Goal: Information Seeking & Learning: Learn about a topic

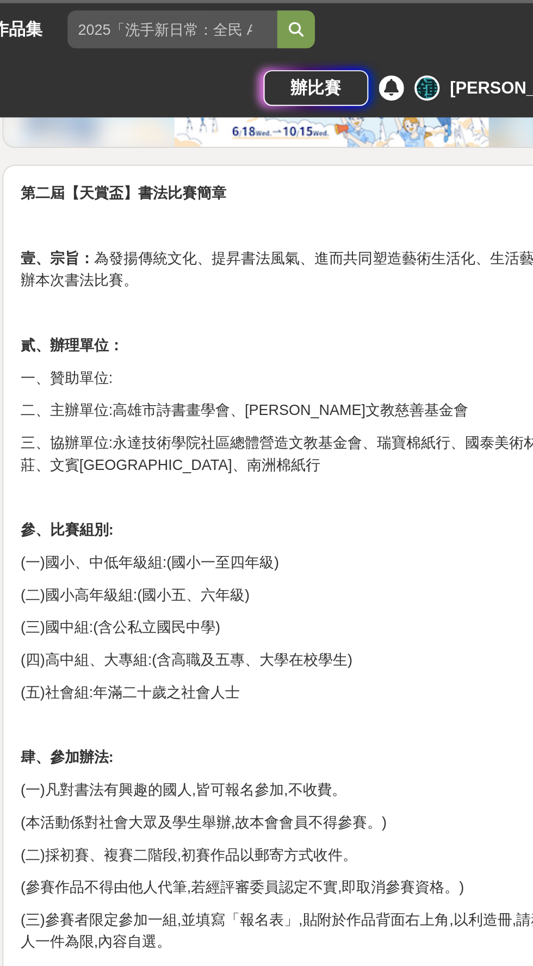
scroll to position [280, 0]
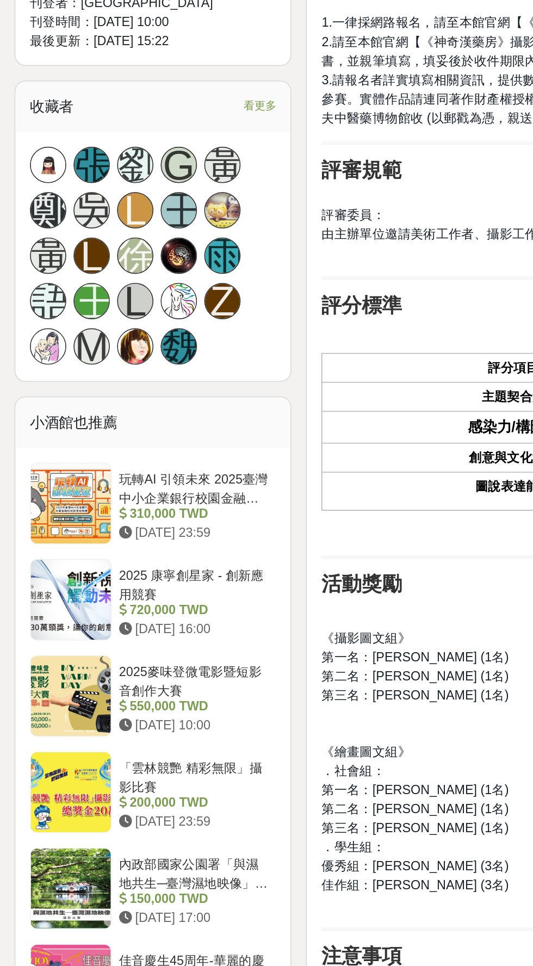
scroll to position [646, 0]
click at [150, 198] on span "看更多" at bounding box center [156, 204] width 20 height 12
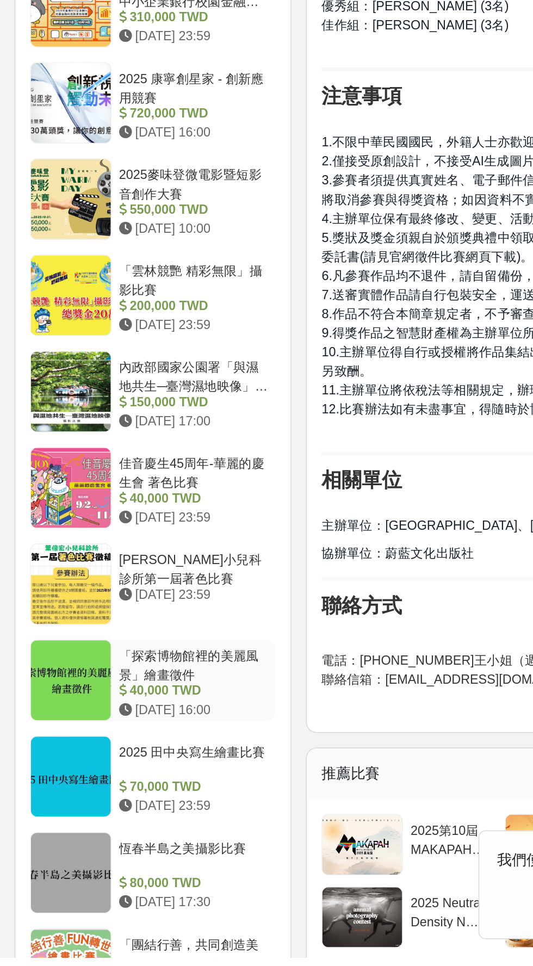
scroll to position [928, 0]
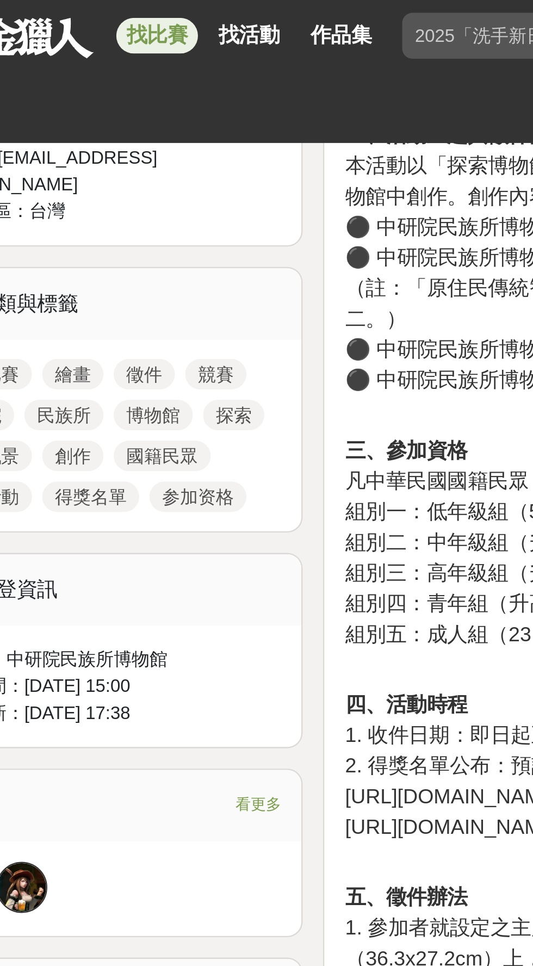
scroll to position [424, 0]
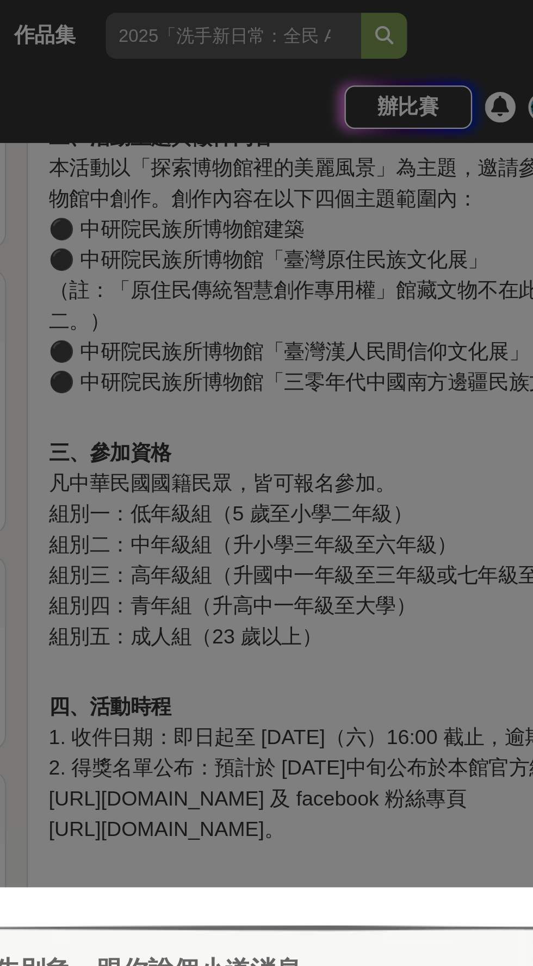
click at [320, 290] on div "哎呀！先別急，跟你說個小道消息。 這幾個比賽是小酒館最近最推薦的任務，適合像你這樣有創意的人來參加噢！ 收藏 「鏈」出不一樣的未來｜桂盟國際廢材設計競賽 30…" at bounding box center [266, 483] width 533 height 966
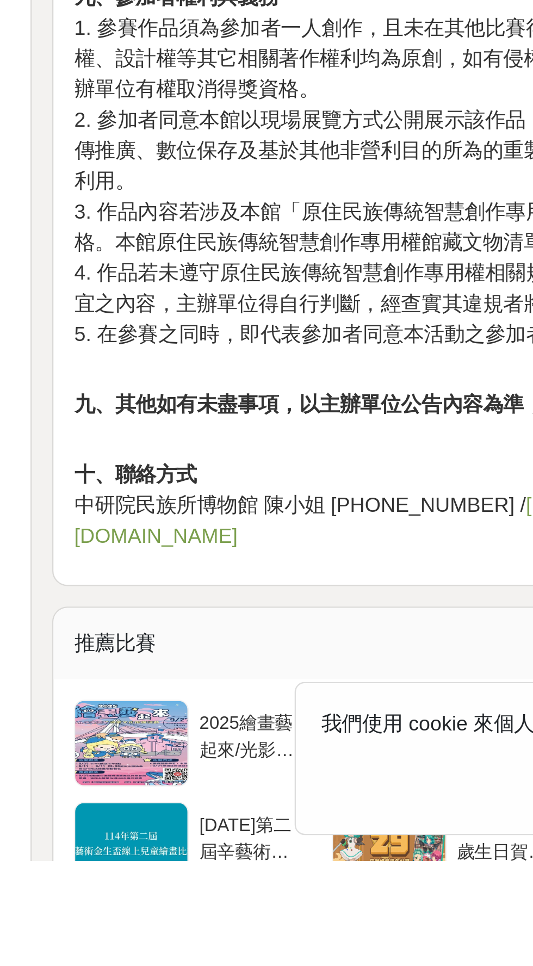
scroll to position [561, 0]
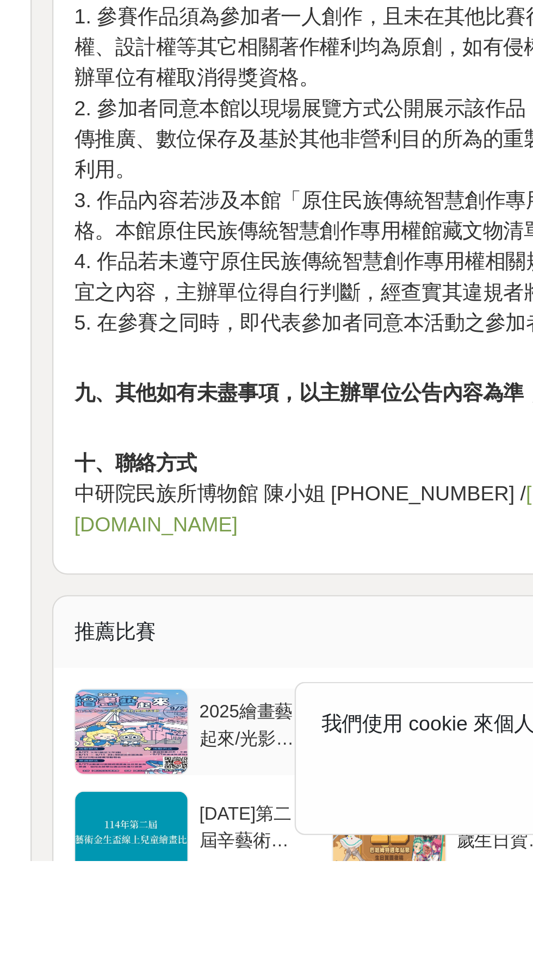
click at [211, 893] on div at bounding box center [217, 911] width 48 height 36
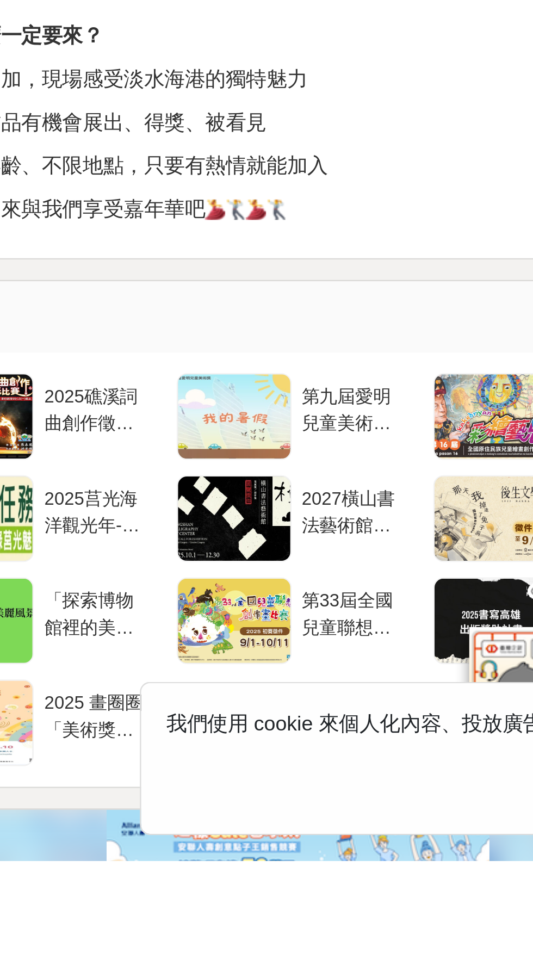
scroll to position [411, 0]
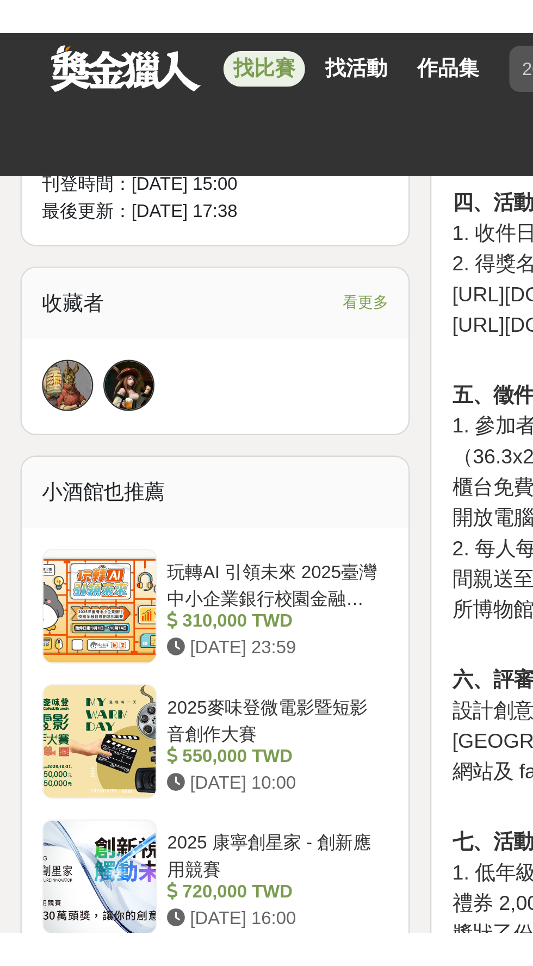
scroll to position [653, 0]
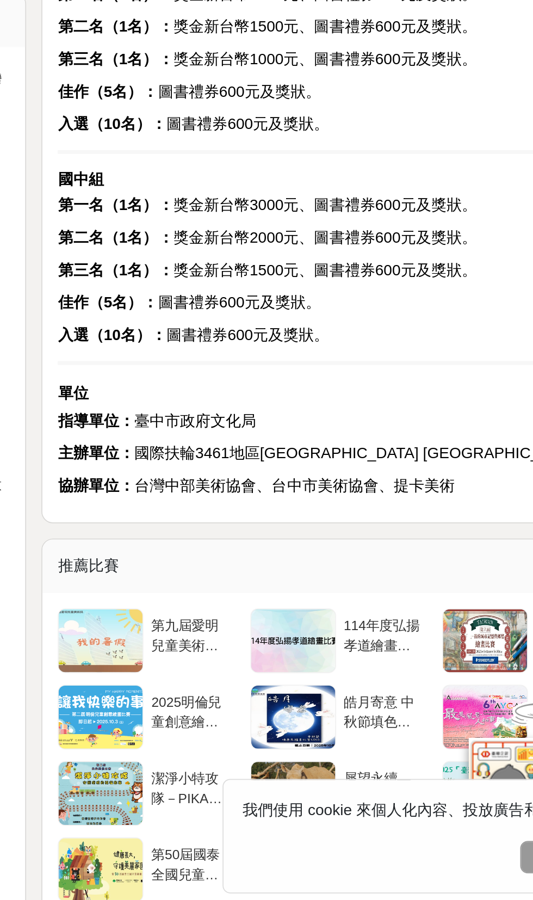
scroll to position [491, 0]
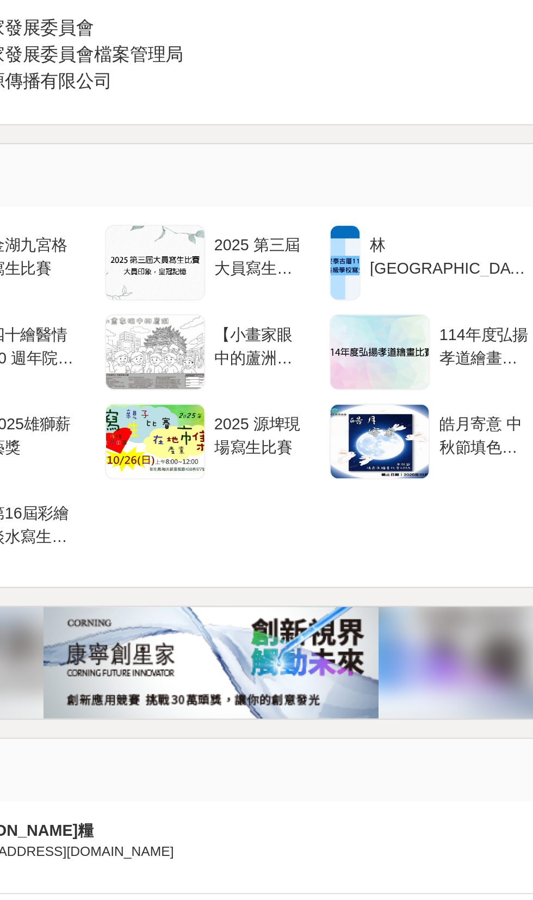
scroll to position [2216, 0]
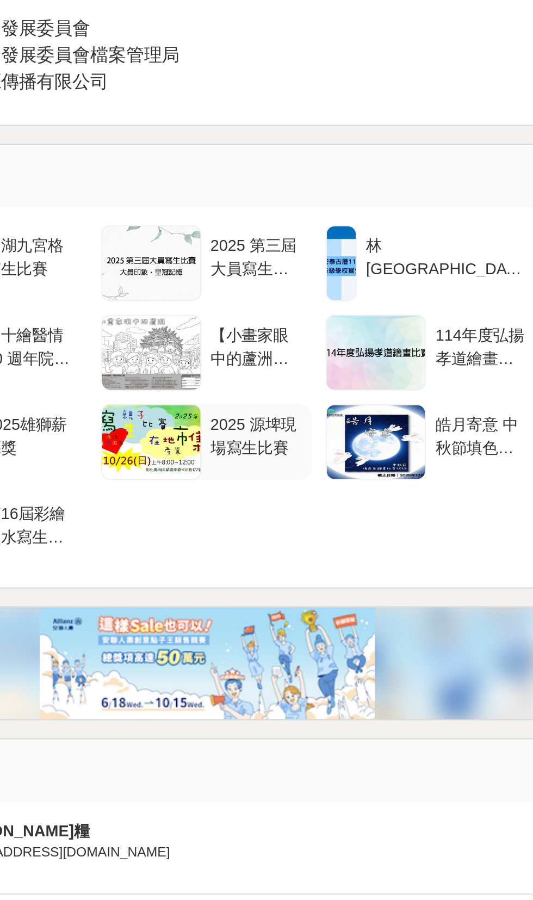
click at [380, 529] on div "2025 源埤現場寫生比賽" at bounding box center [379, 539] width 46 height 21
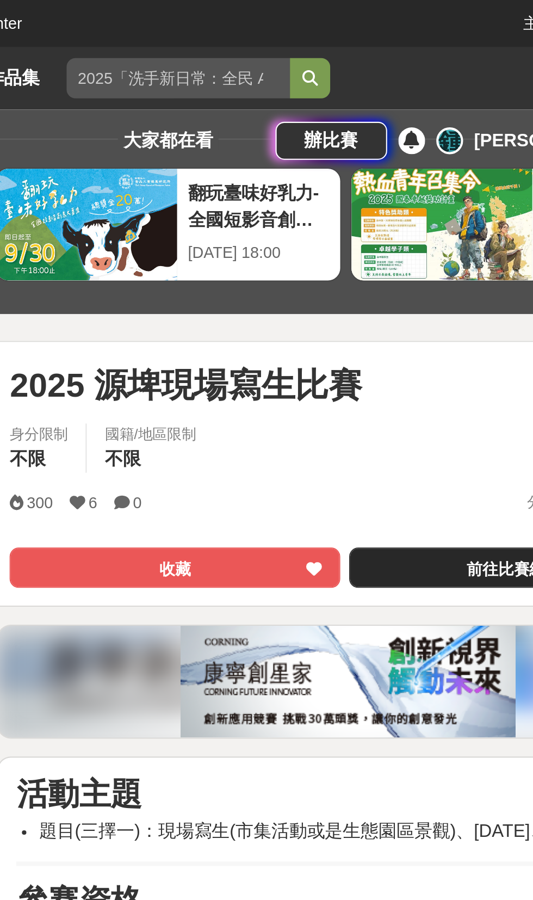
click at [413, 271] on link "前往比賽網站" at bounding box center [435, 277] width 160 height 20
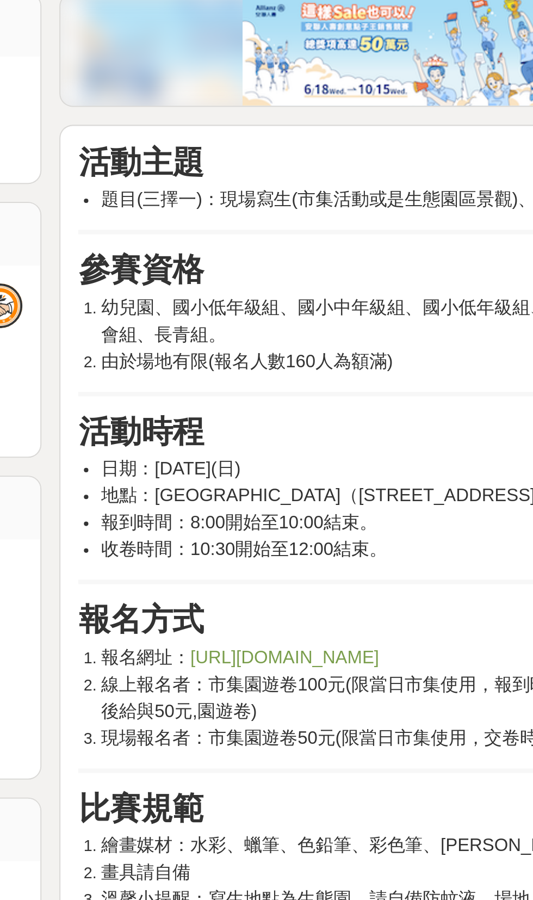
scroll to position [176, 0]
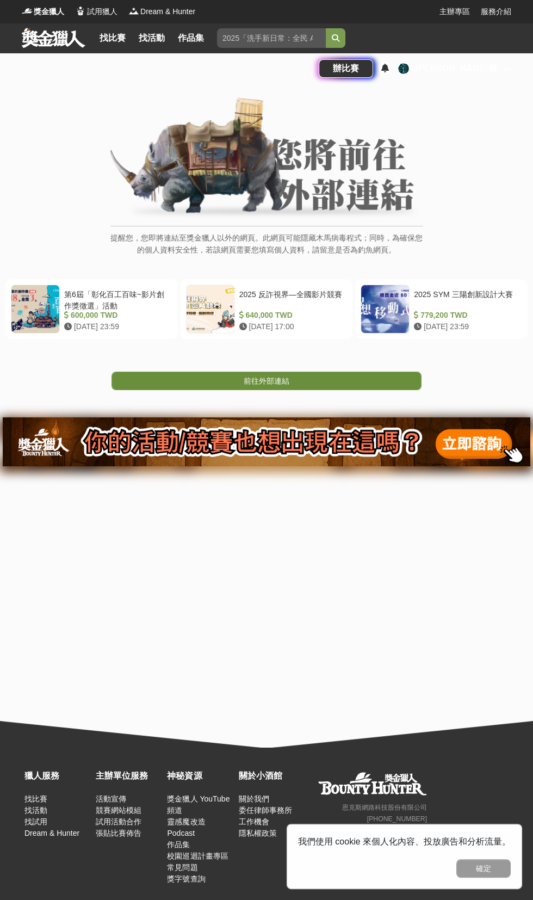
click at [410, 378] on link "前往外部連結" at bounding box center [267, 381] width 310 height 18
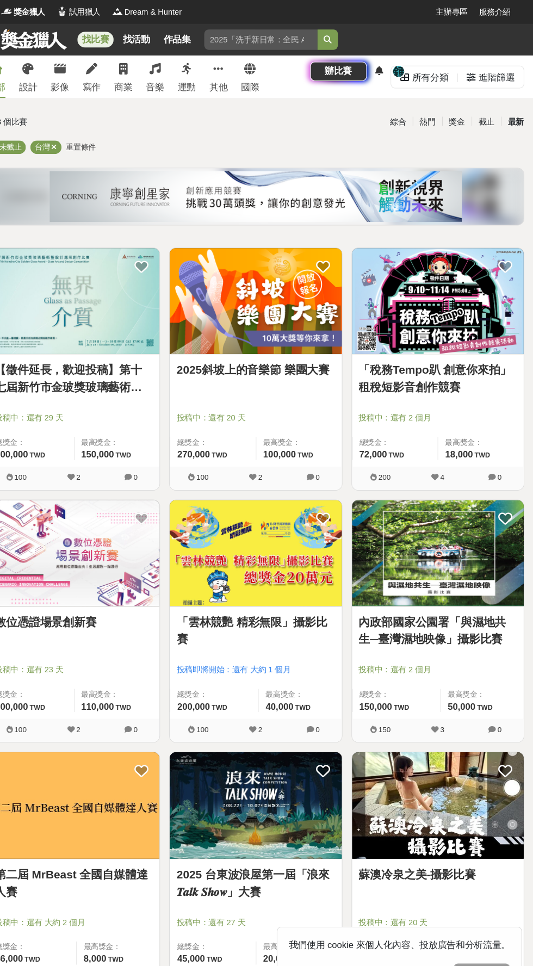
click at [517, 112] on div "最新" at bounding box center [516, 117] width 28 height 19
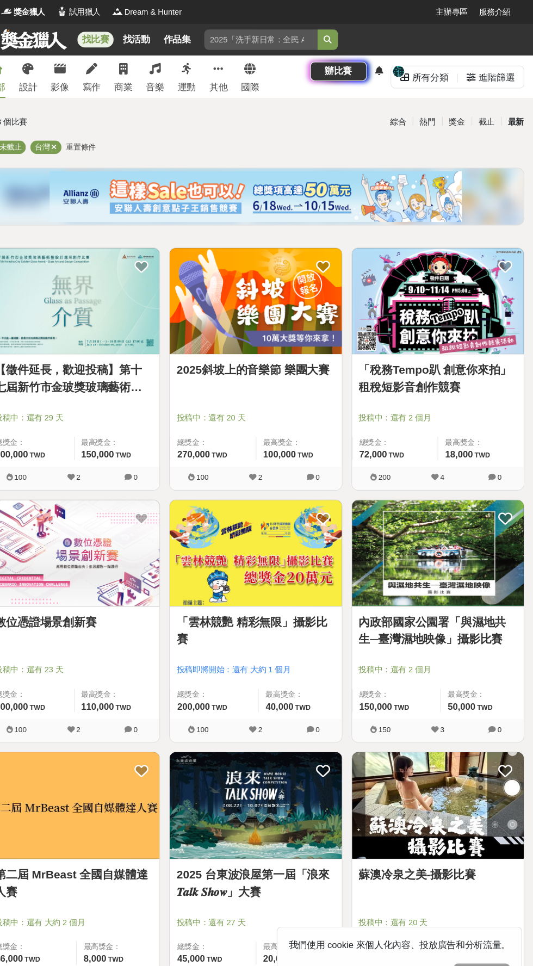
click at [510, 114] on div "最新" at bounding box center [516, 117] width 28 height 19
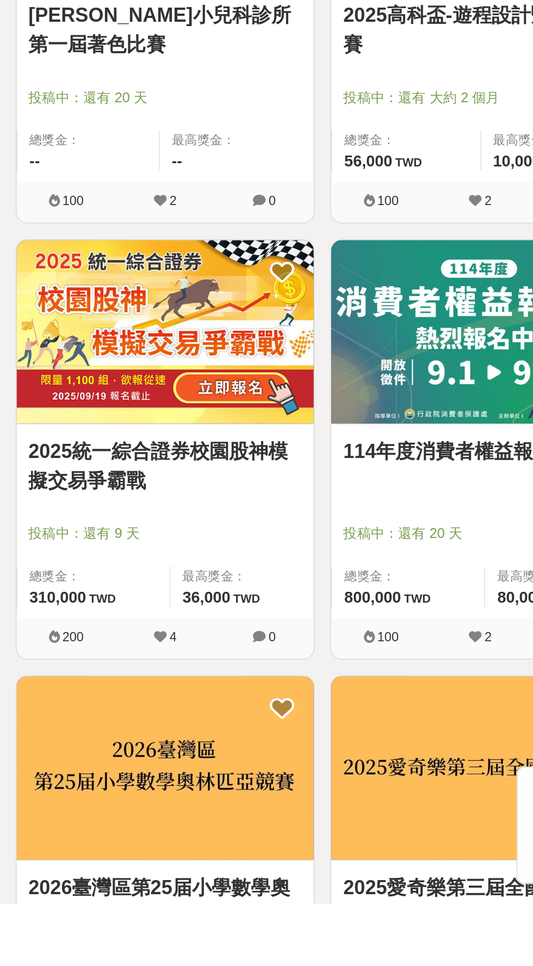
scroll to position [939, 0]
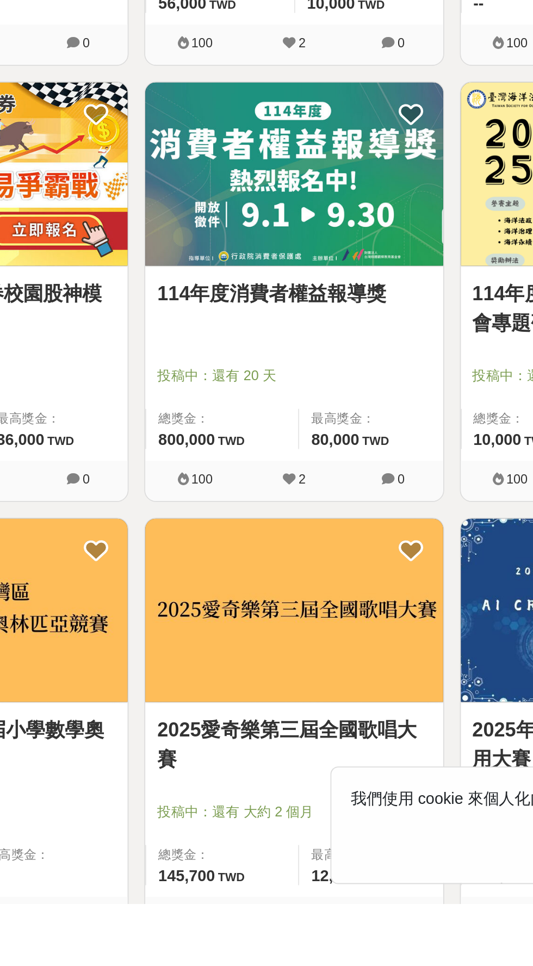
click at [298, 595] on img at bounding box center [266, 561] width 165 height 102
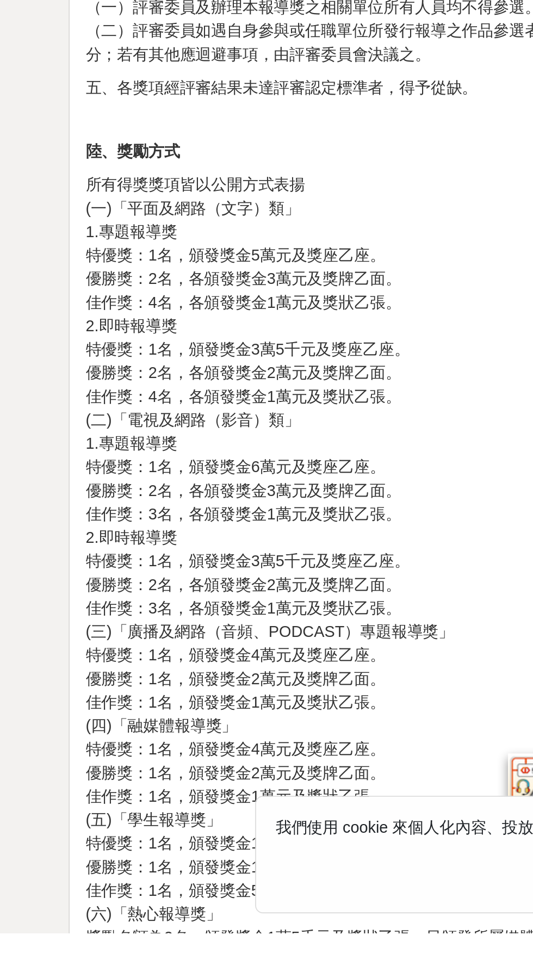
scroll to position [1319, 0]
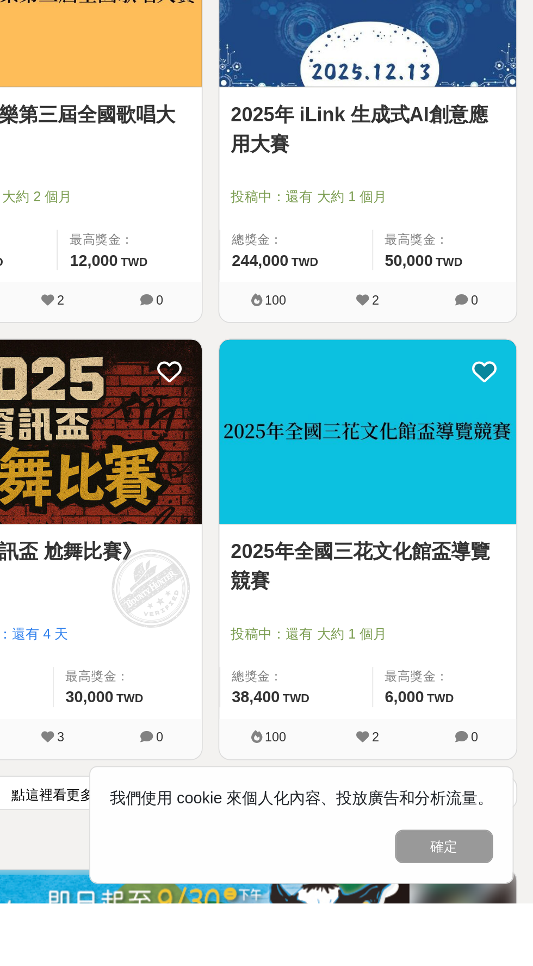
scroll to position [1289, 0]
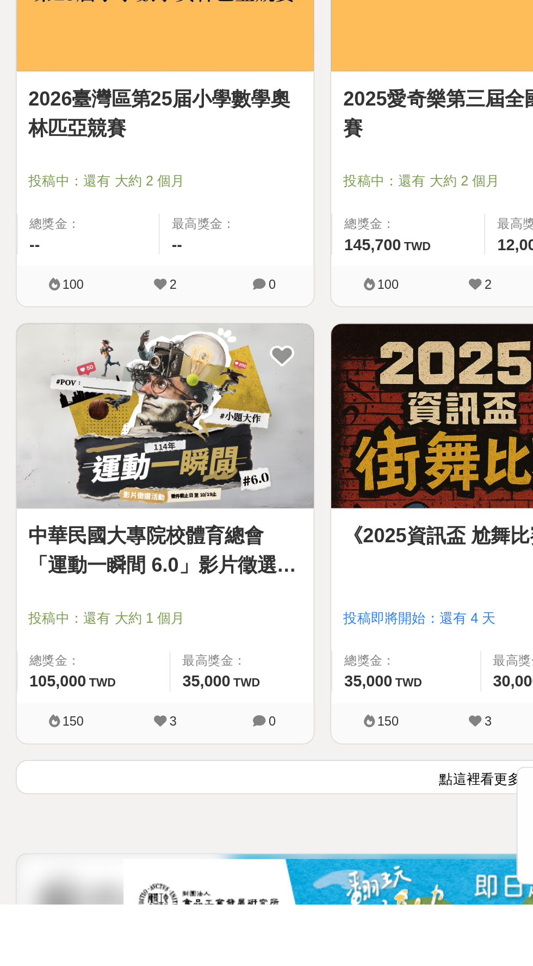
click at [196, 900] on button "點這裡看更多" at bounding box center [267, 895] width 516 height 19
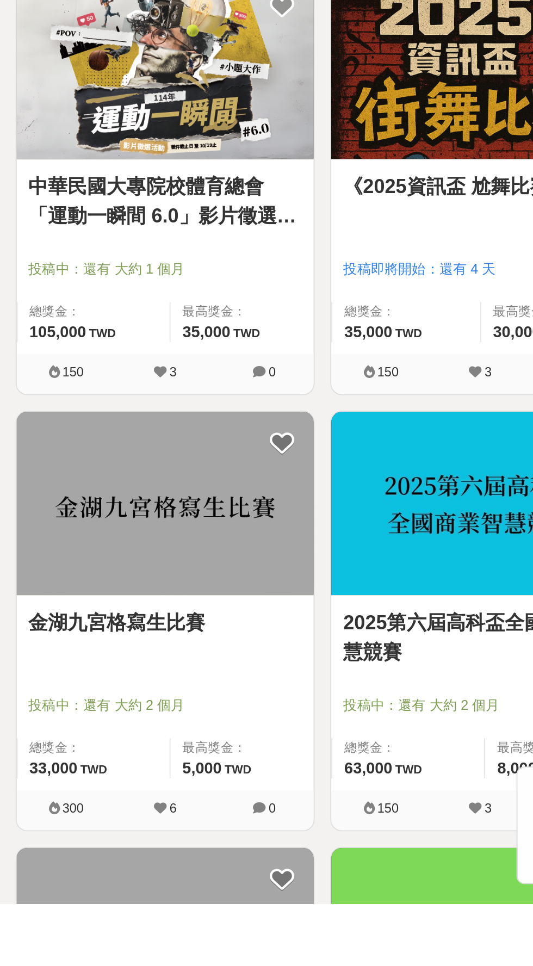
scroll to position [1483, 0]
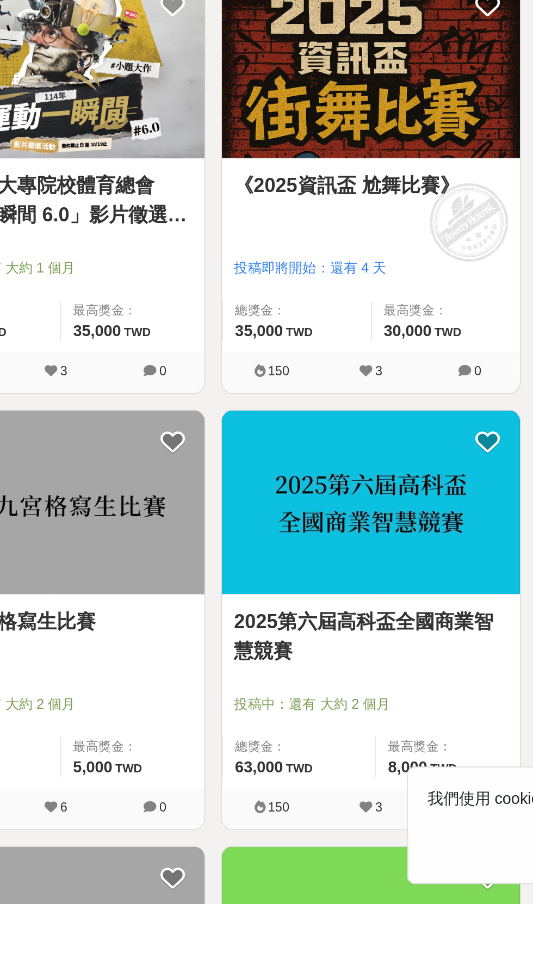
click at [96, 765] on img at bounding box center [91, 743] width 165 height 102
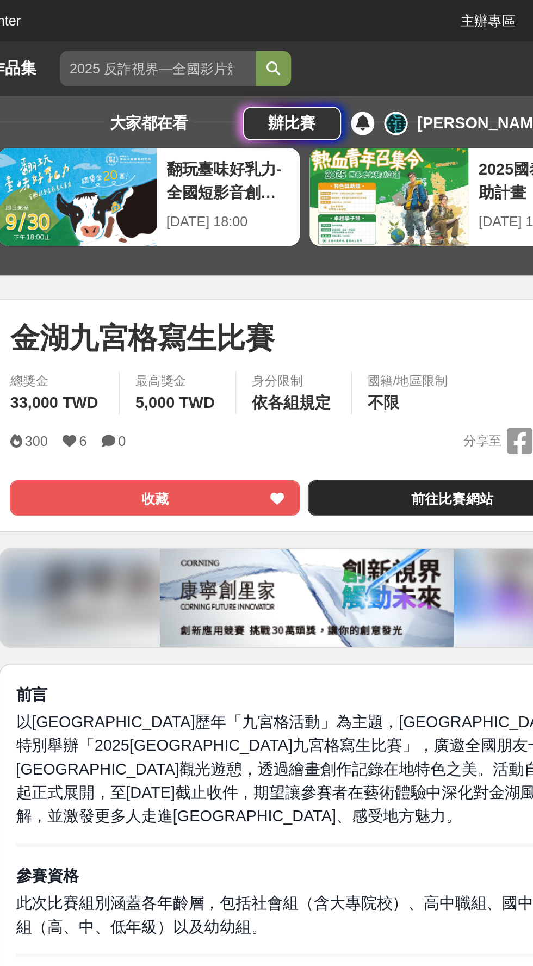
click at [418, 267] on link "前往比賽網站" at bounding box center [435, 277] width 160 height 20
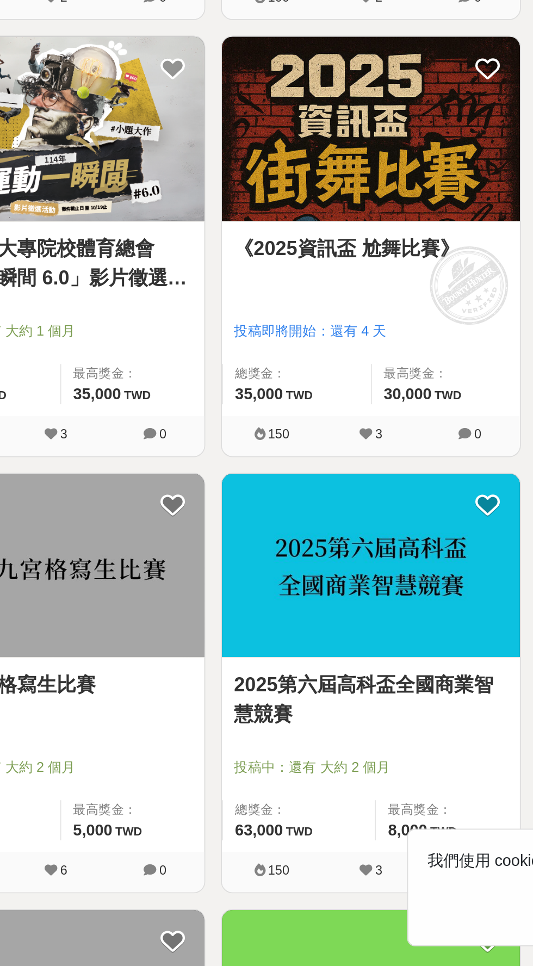
scroll to position [1483, 0]
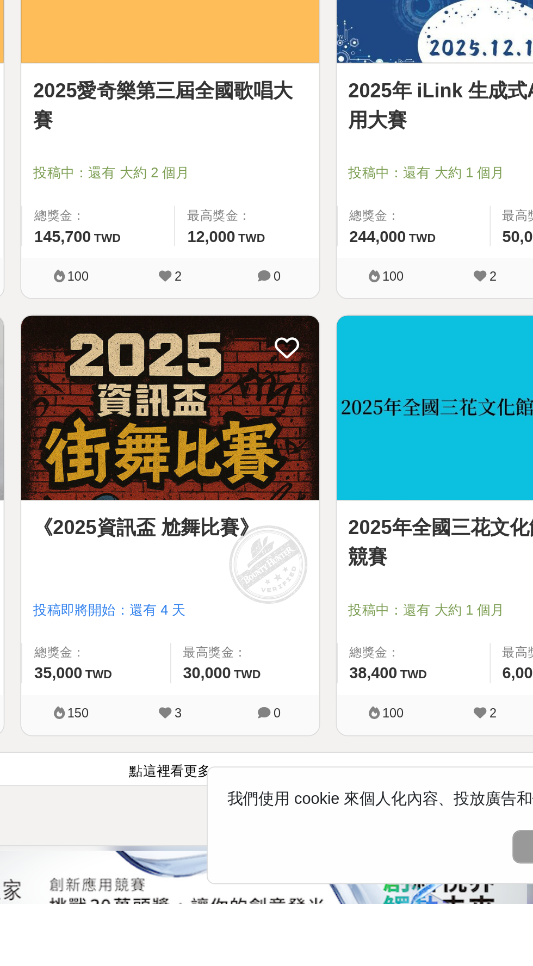
scroll to position [1436, 0]
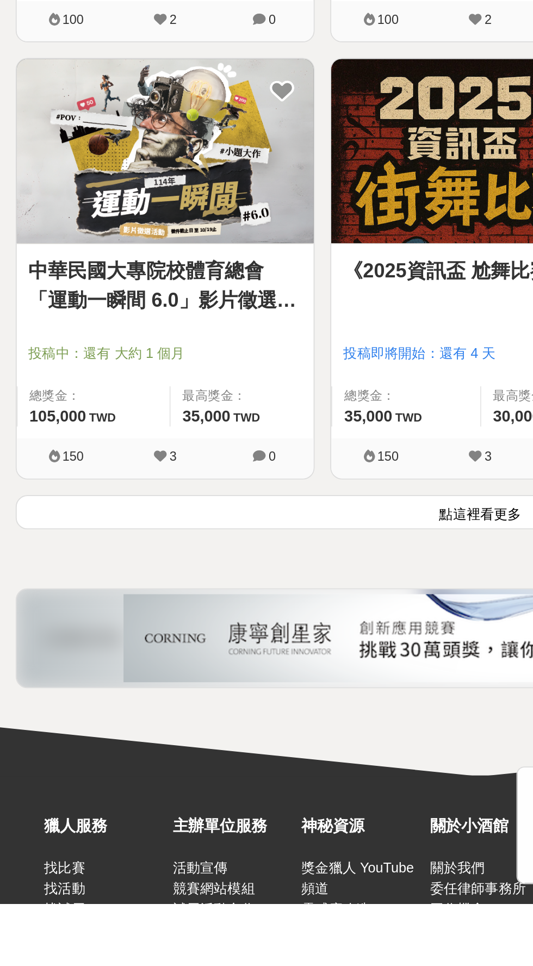
click at [248, 750] on button "點這裡看更多" at bounding box center [267, 748] width 516 height 19
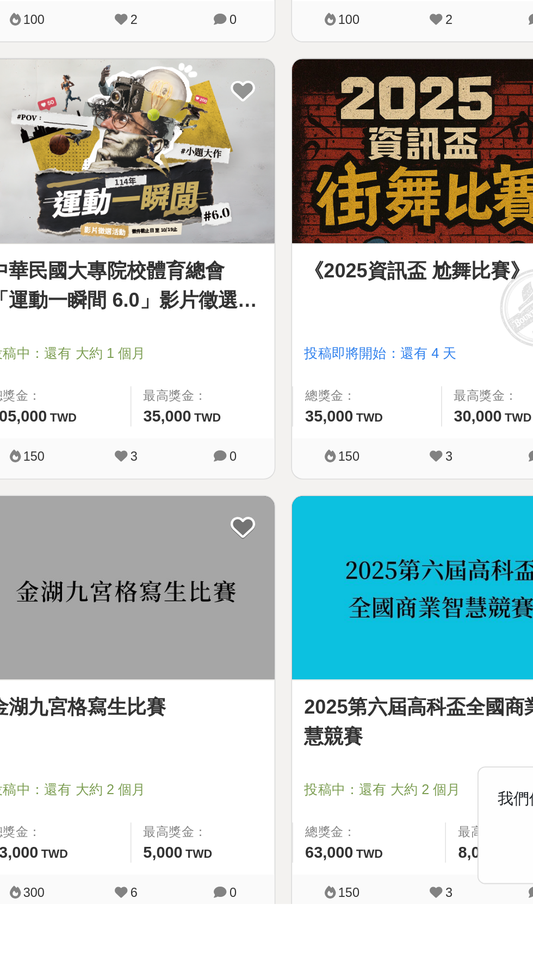
click at [141, 825] on img at bounding box center [91, 791] width 165 height 102
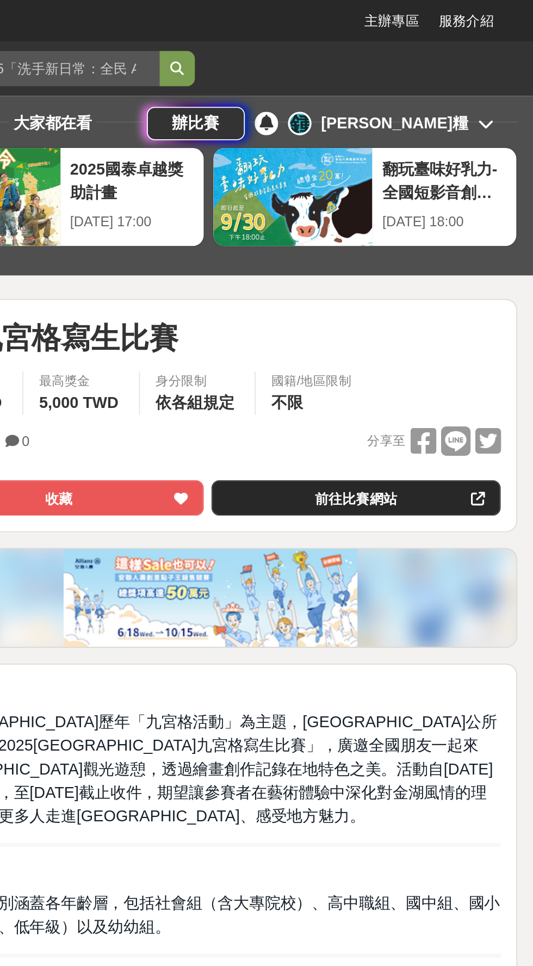
click at [443, 273] on link "前往比賽網站" at bounding box center [435, 277] width 160 height 20
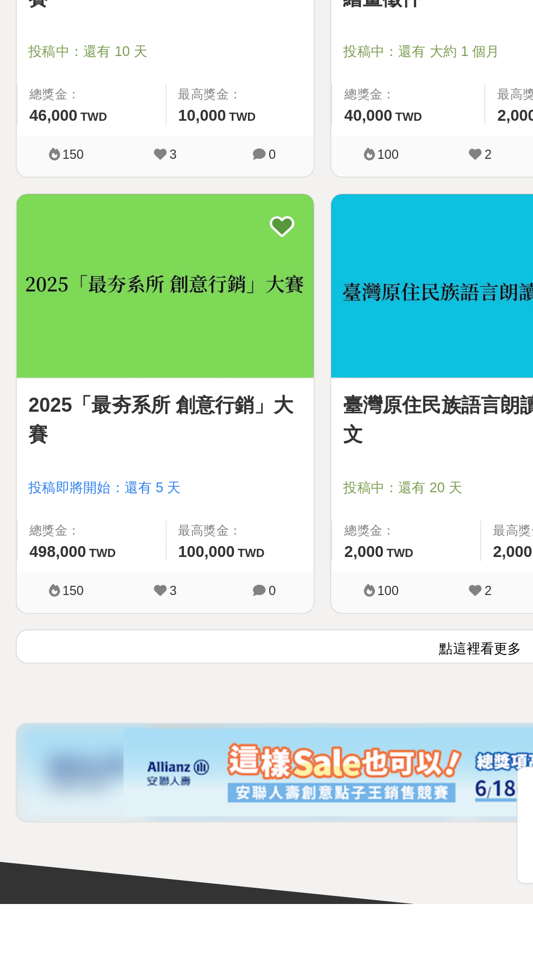
scroll to position [3299, 0]
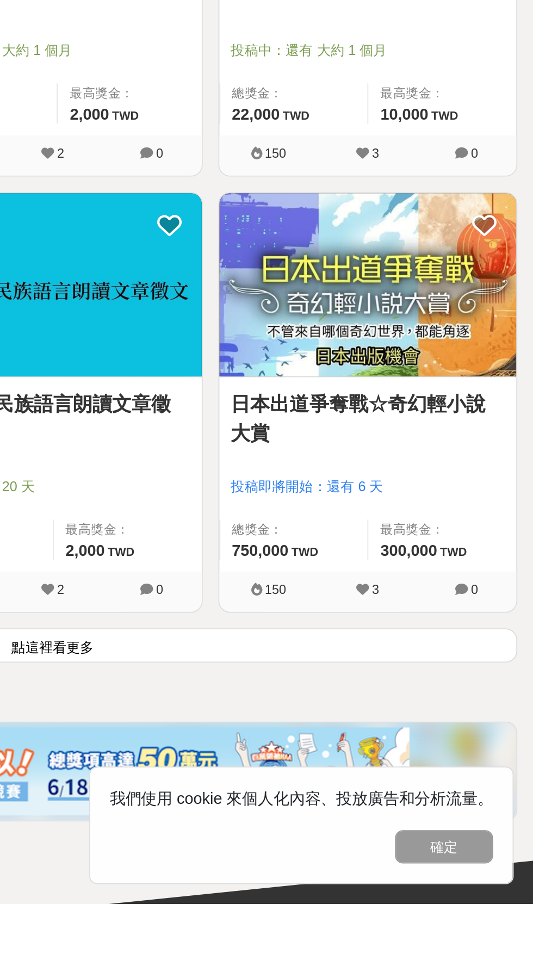
click at [440, 814] on button "點這裡看更多" at bounding box center [267, 822] width 516 height 19
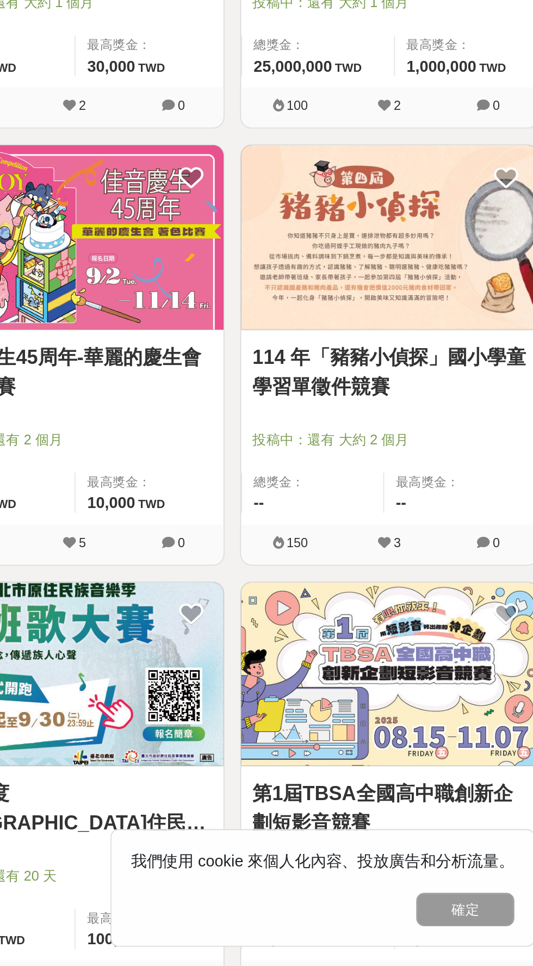
scroll to position [3849, 0]
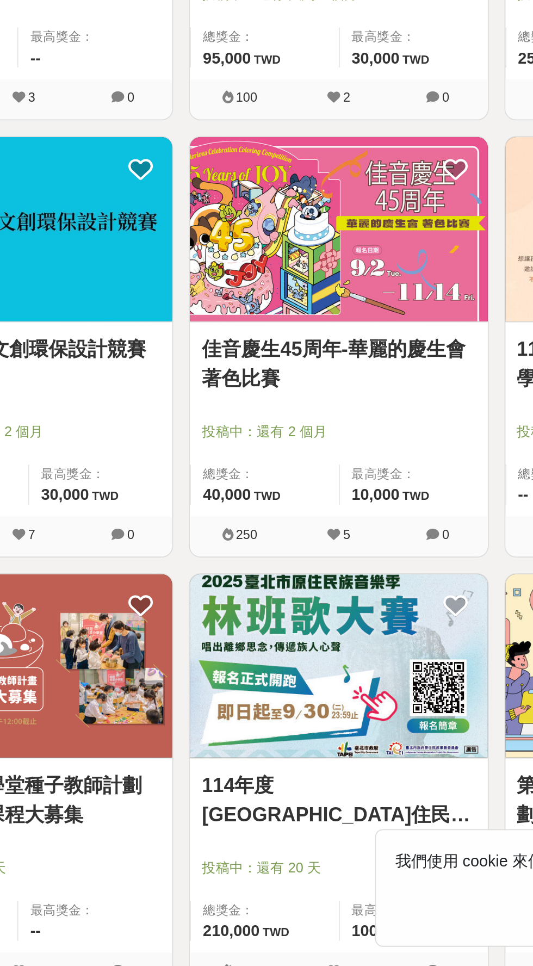
click at [300, 615] on link "佳音慶生45周年-華麗的慶生會 著色比賽" at bounding box center [266, 631] width 152 height 33
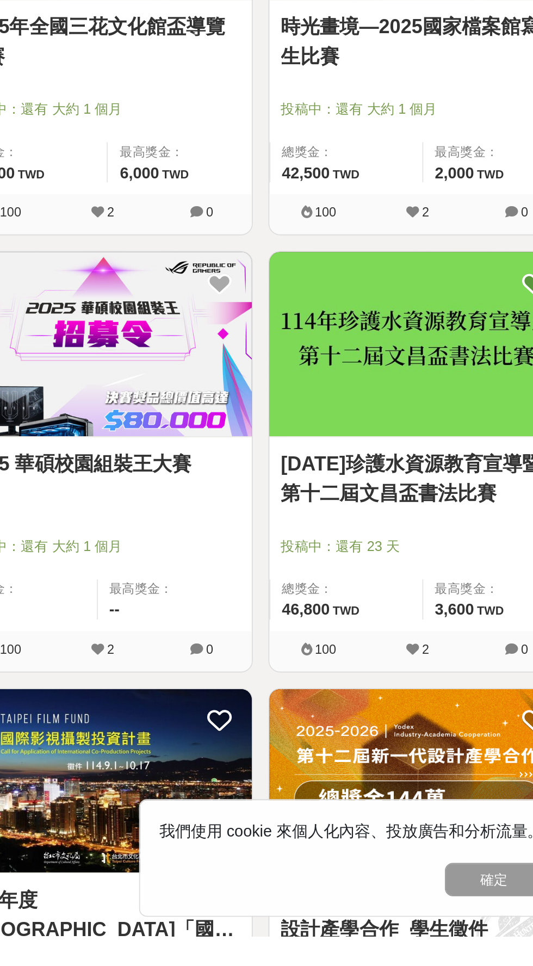
scroll to position [5033, 0]
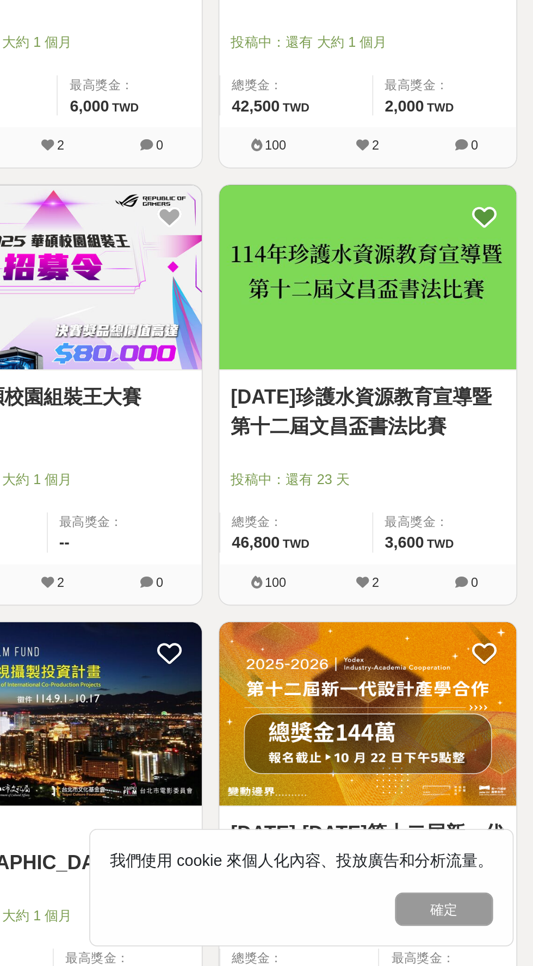
click at [488, 609] on img at bounding box center [441, 584] width 165 height 102
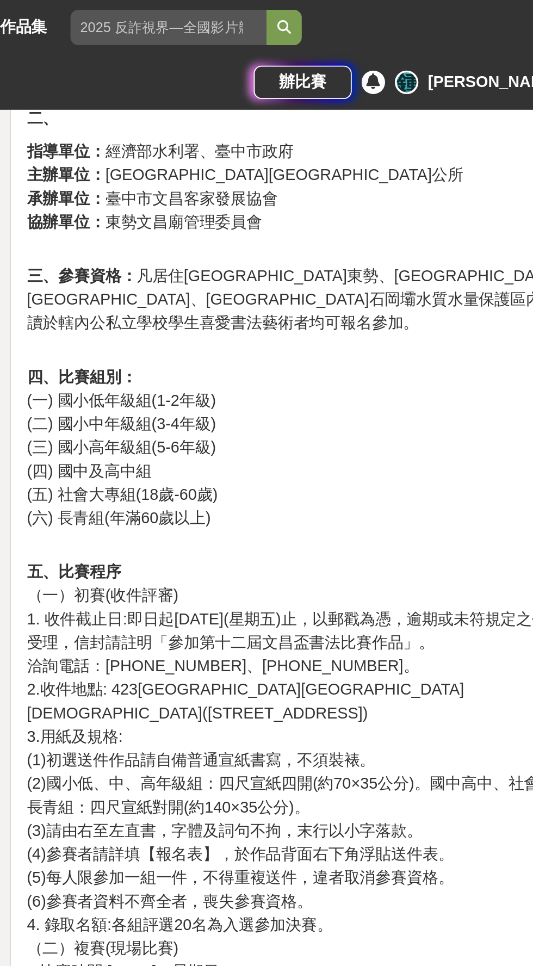
scroll to position [416, 0]
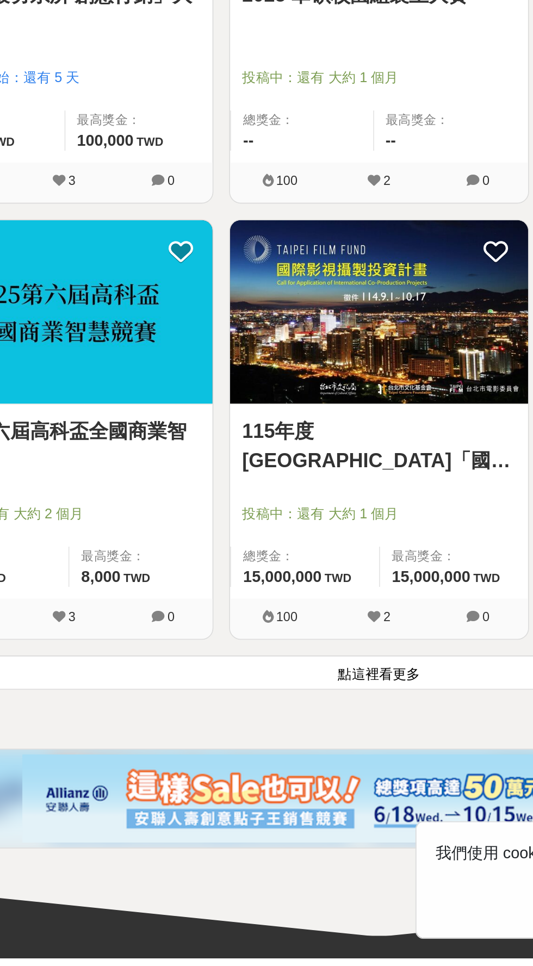
scroll to position [5252, 0]
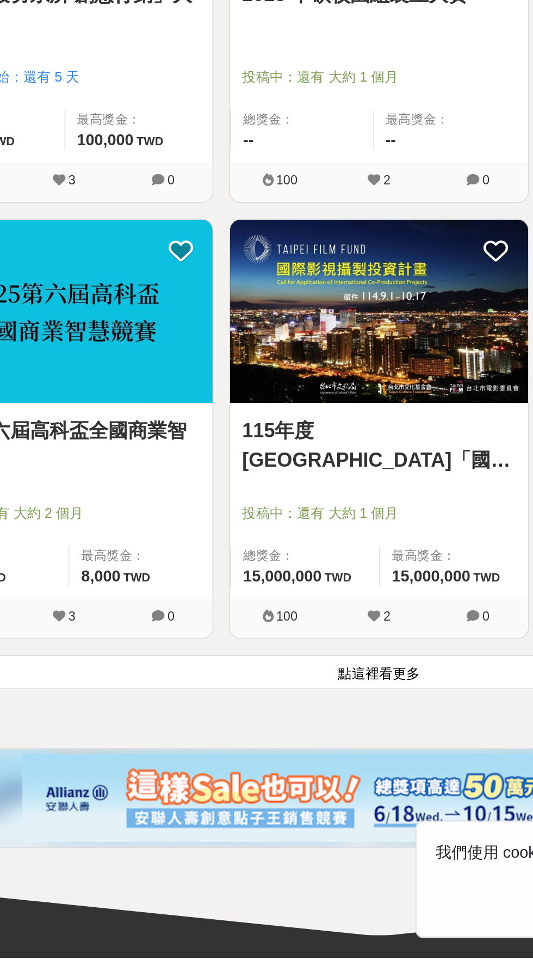
click at [117, 807] on button "點這裡看更多" at bounding box center [267, 807] width 516 height 19
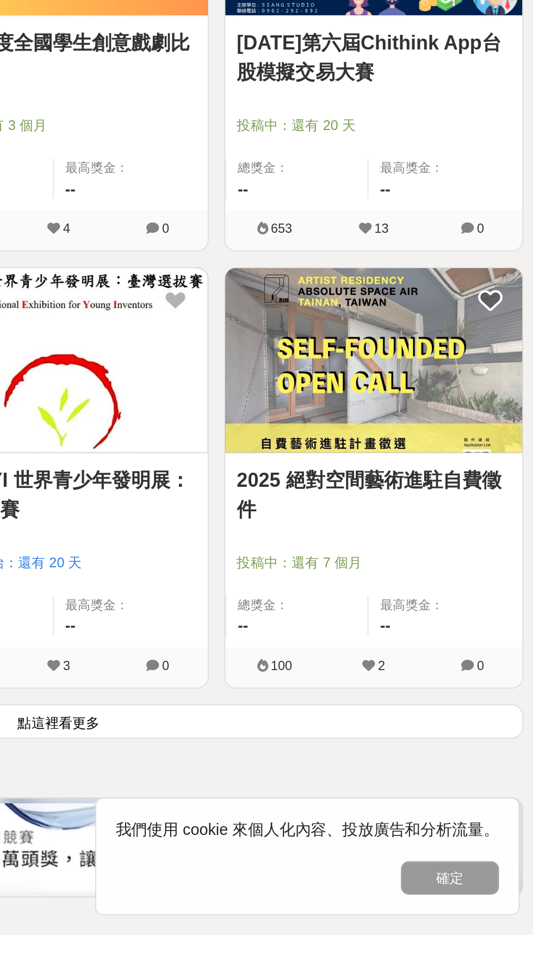
scroll to position [7149, 0]
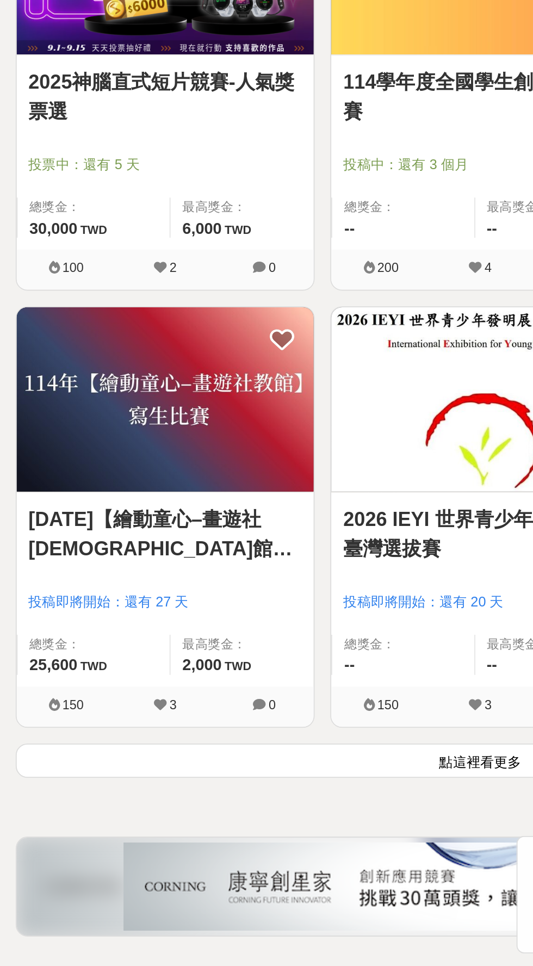
click at [104, 848] on button "點這裡看更多" at bounding box center [267, 848] width 516 height 19
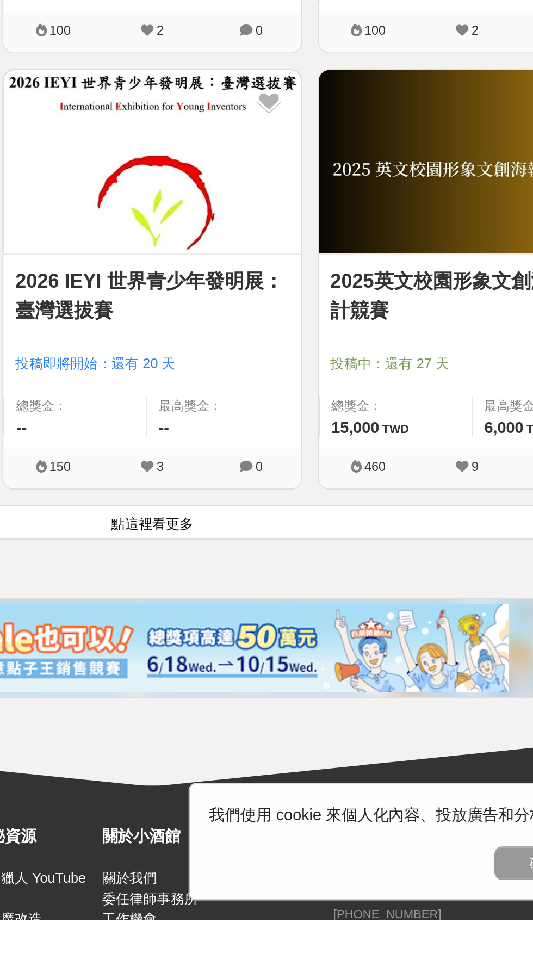
scroll to position [9177, 0]
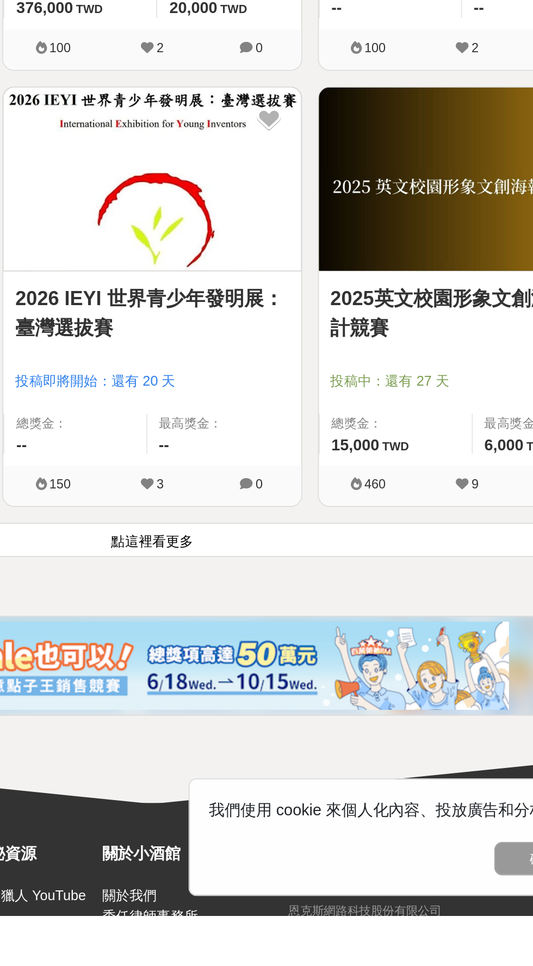
click at [378, 749] on button "點這裡看更多" at bounding box center [267, 757] width 516 height 19
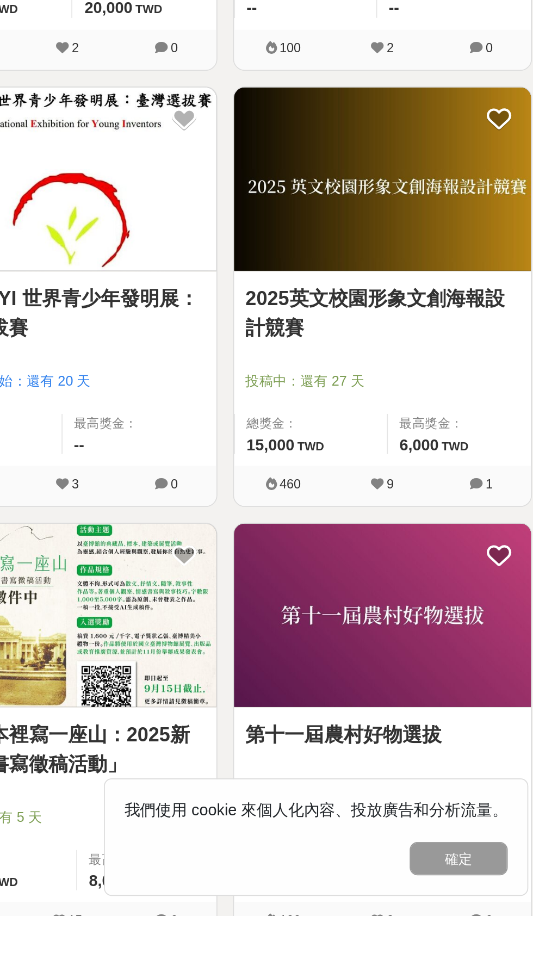
click at [497, 664] on div "投稿中：還有 27 天" at bounding box center [442, 674] width 152 height 21
click at [387, 615] on link "2025英文校園形象文創海報設計競賽" at bounding box center [442, 631] width 152 height 33
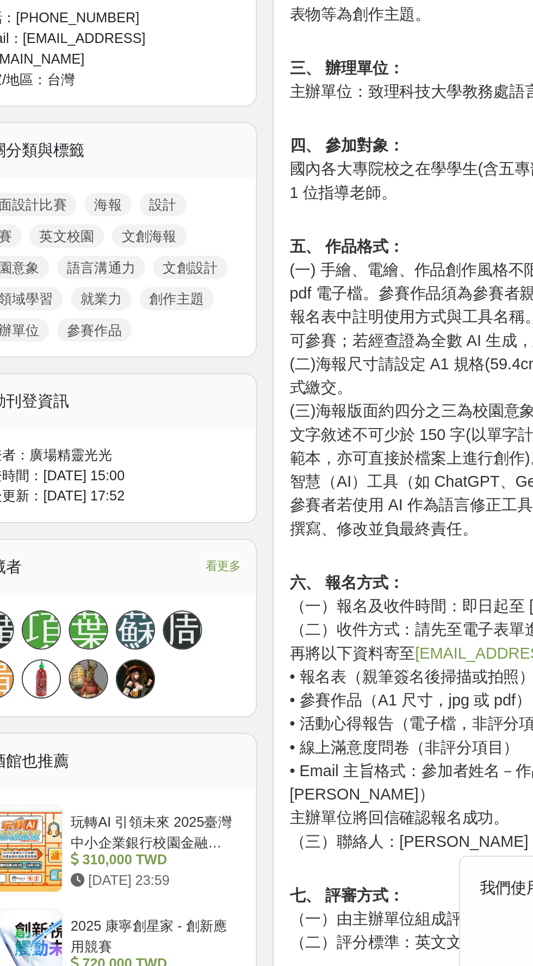
scroll to position [56, 0]
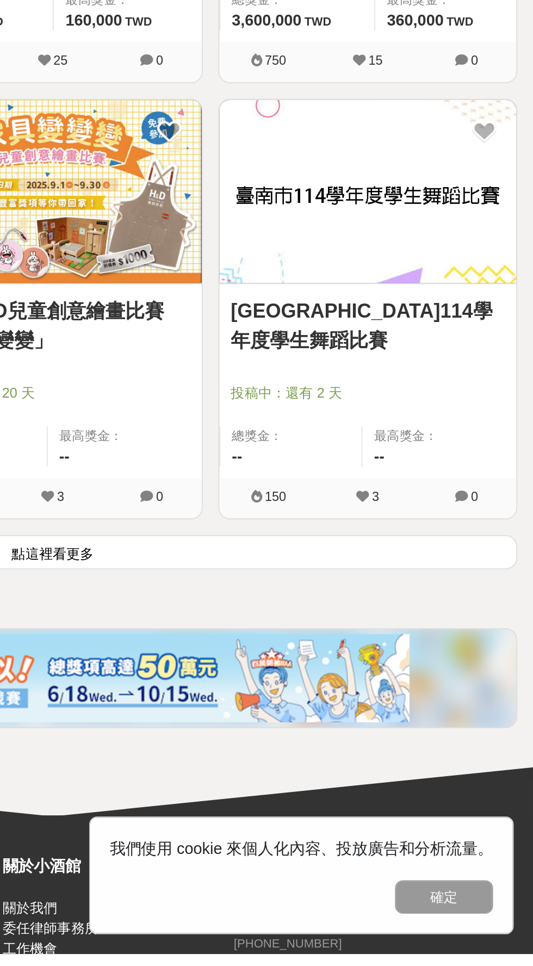
scroll to position [11112, 0]
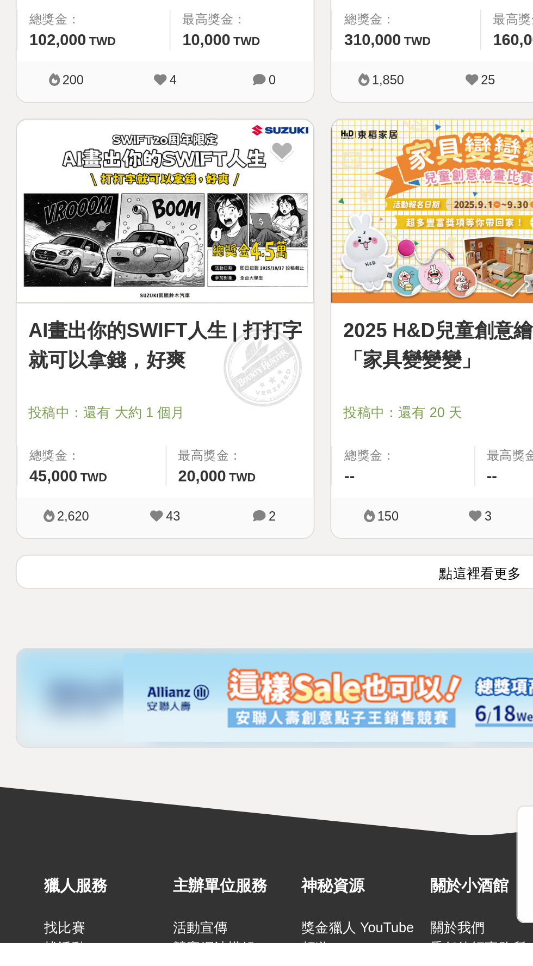
click at [205, 752] on button "點這裡看更多" at bounding box center [267, 760] width 516 height 19
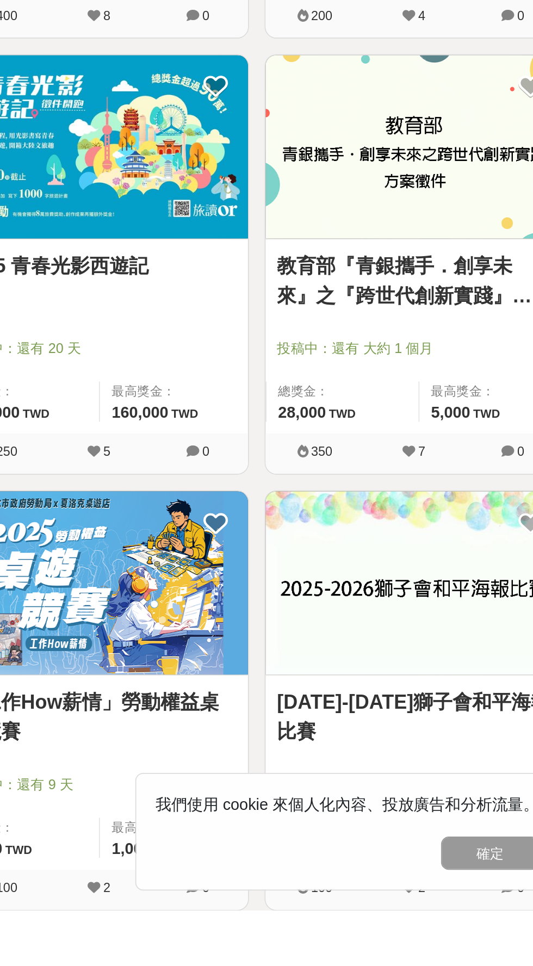
scroll to position [11613, 0]
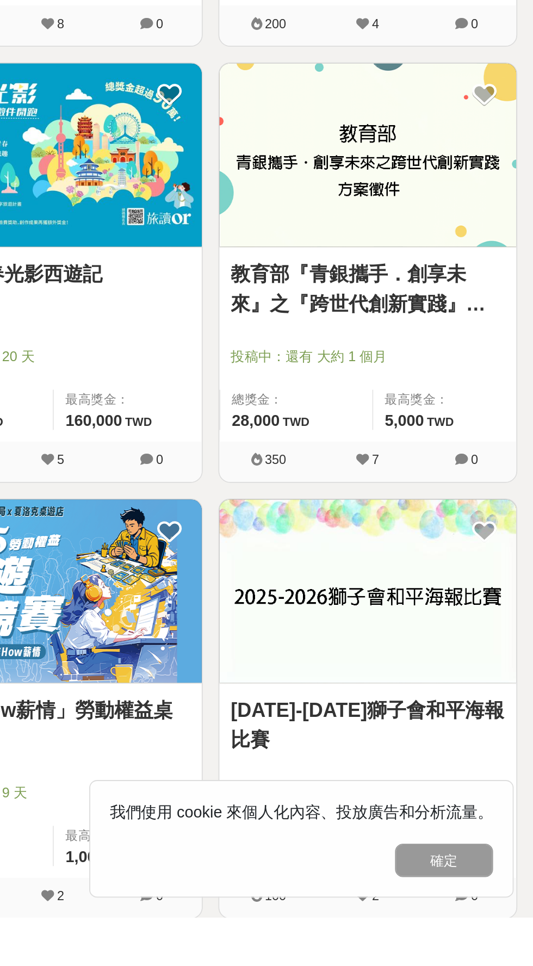
click at [452, 753] on img at bounding box center [441, 785] width 165 height 102
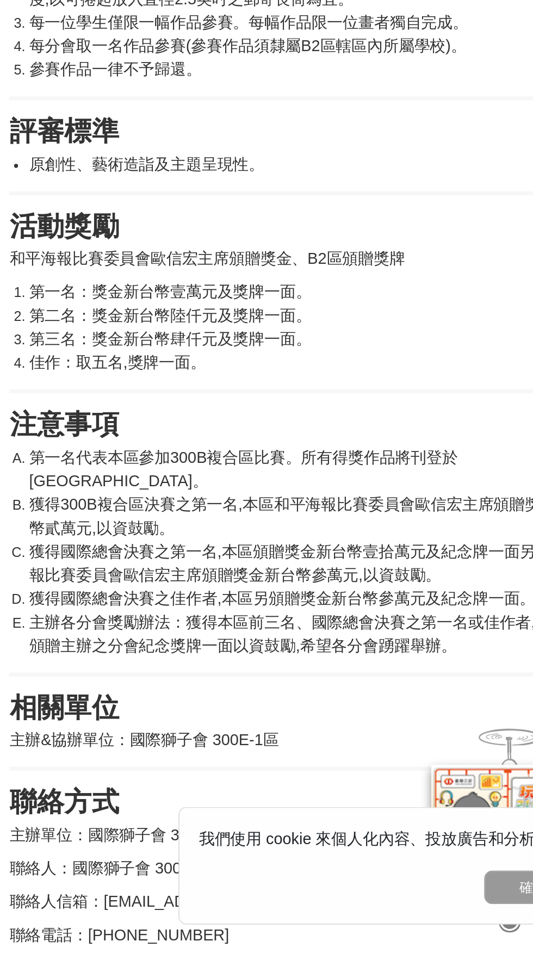
scroll to position [474, 0]
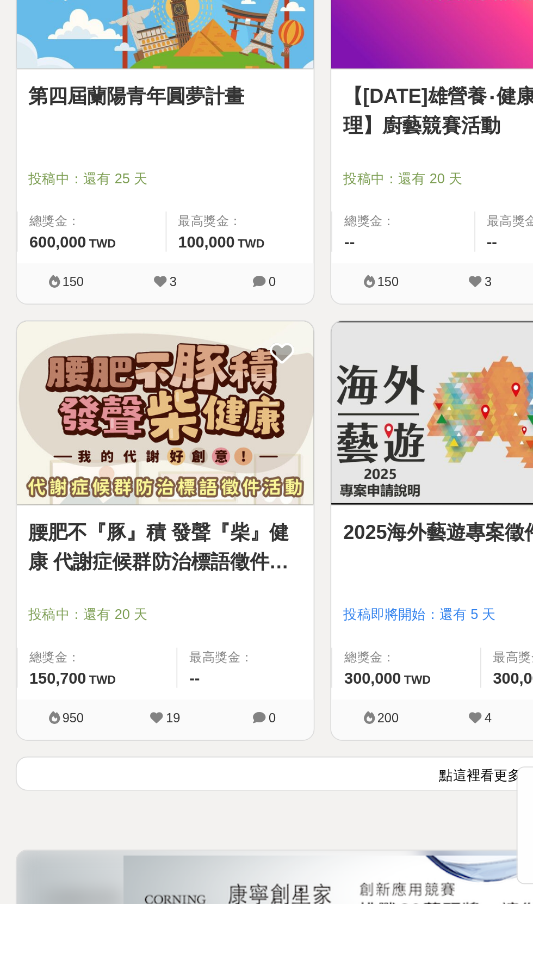
scroll to position [12916, 0]
click at [181, 884] on button "點這裡看更多" at bounding box center [267, 893] width 516 height 19
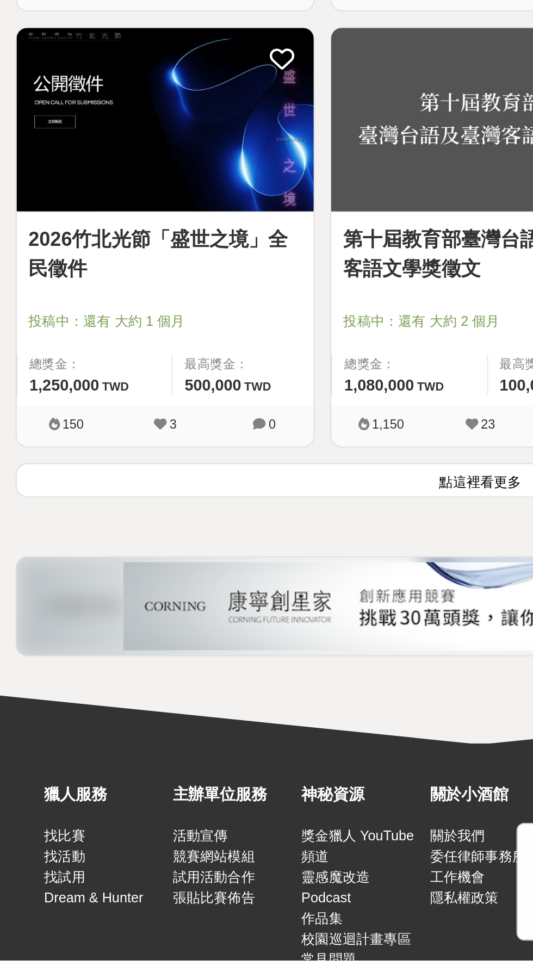
scroll to position [15056, 0]
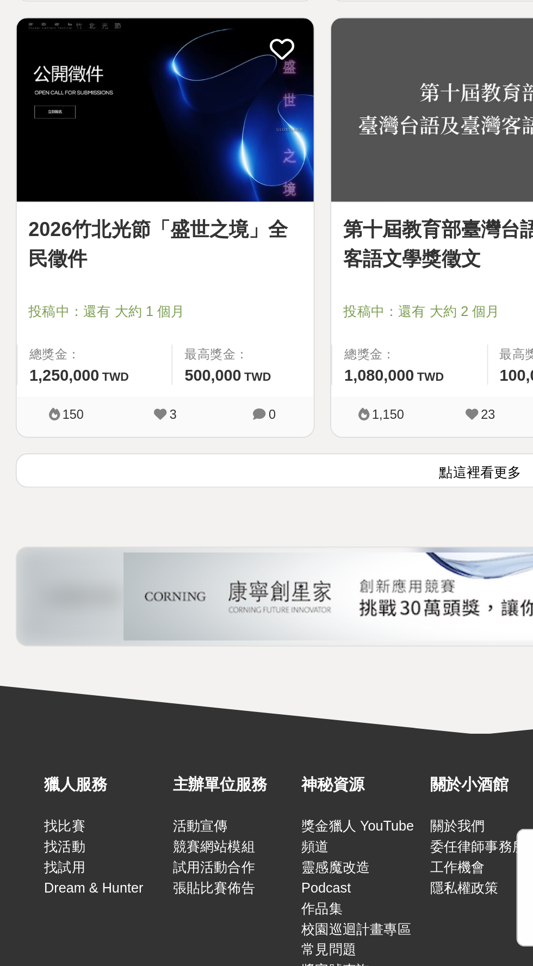
click at [248, 682] on button "點這裡看更多" at bounding box center [267, 691] width 516 height 19
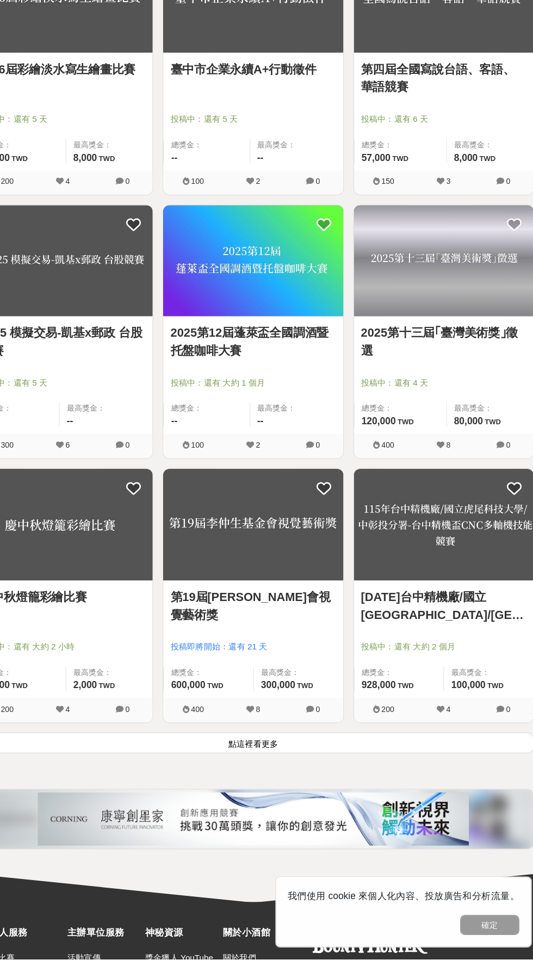
scroll to position [16917, 0]
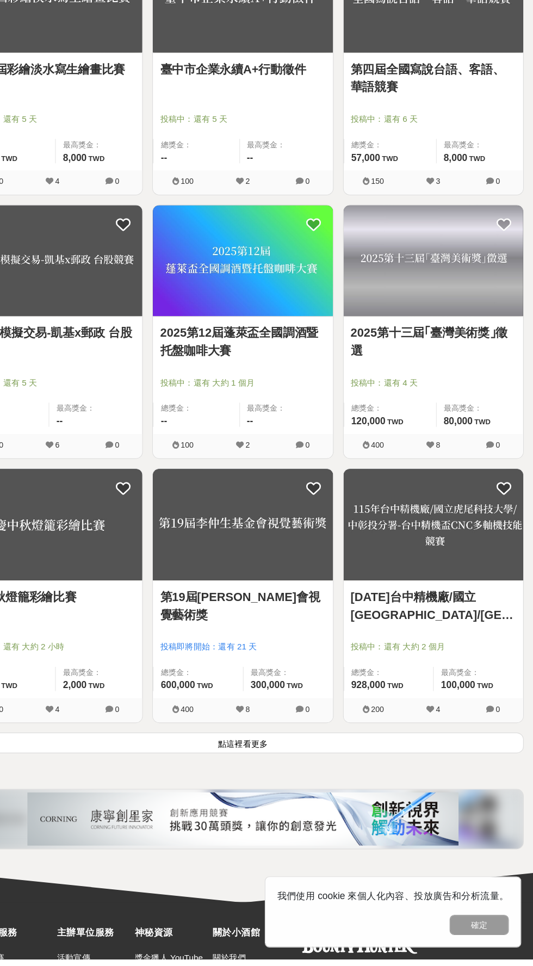
click at [479, 382] on link "2025第十三屆｢臺灣美術獎｣徵選" at bounding box center [442, 398] width 152 height 33
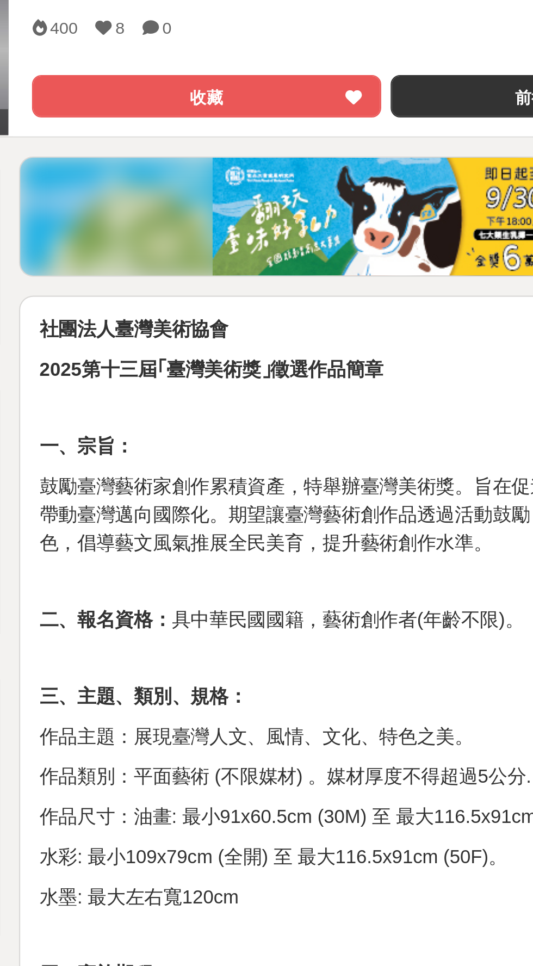
scroll to position [1, 0]
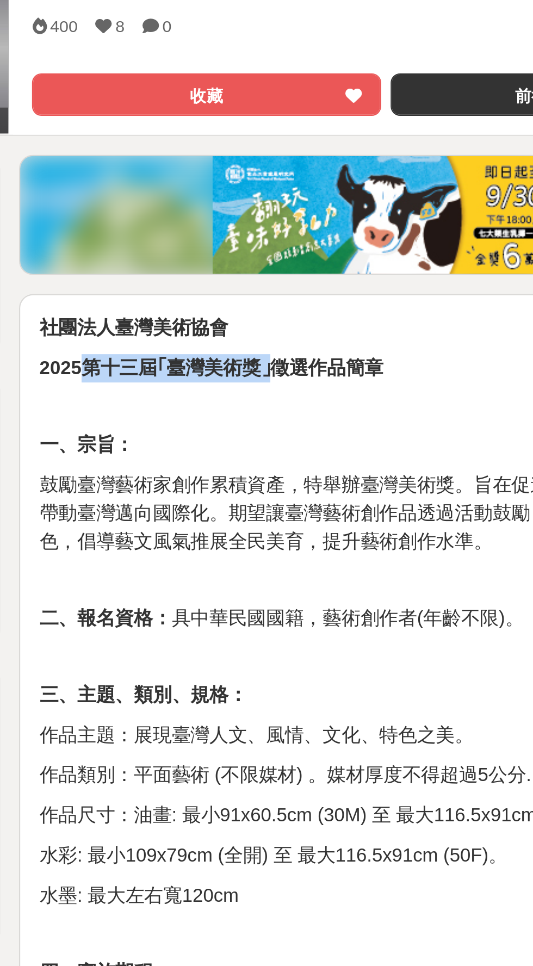
copy strong "第十三屆｢臺灣美術獎｣"
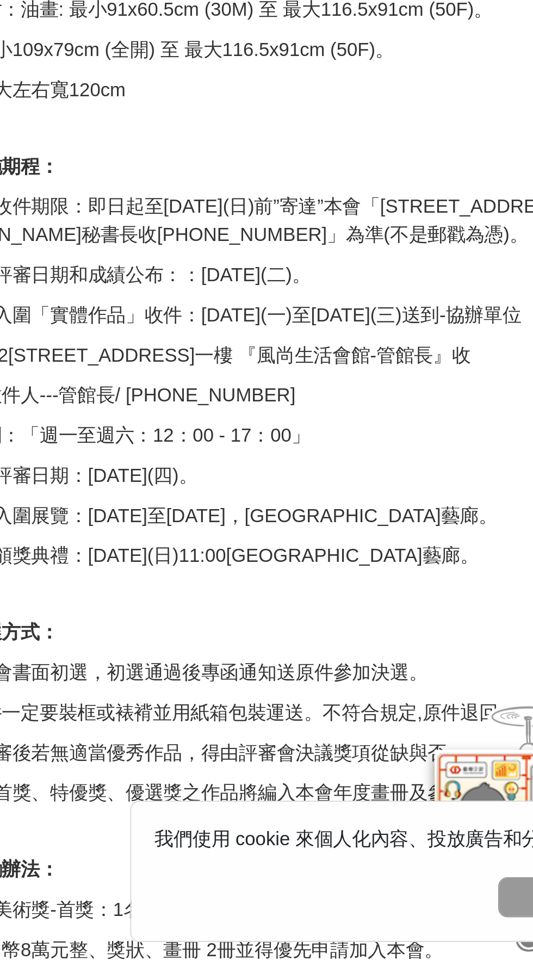
scroll to position [83, 0]
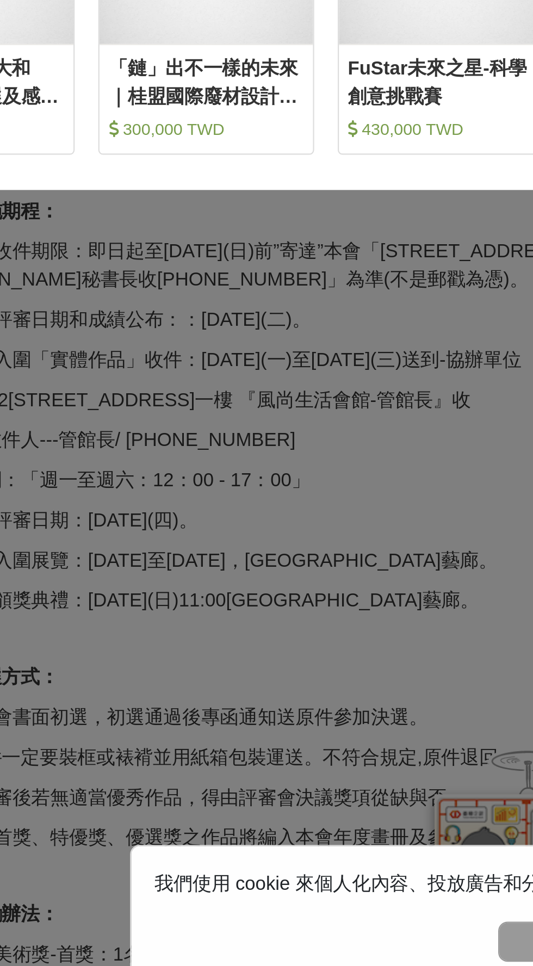
click at [379, 781] on div "哎呀！先別急，跟你說個小道消息。 這幾個比賽是小酒館最近最推薦的任務，適合像你這樣有創意的人來參加噢！ 收藏 第二屆 《大王盃》全國創意短影音競賽 250,0…" at bounding box center [266, 483] width 533 height 966
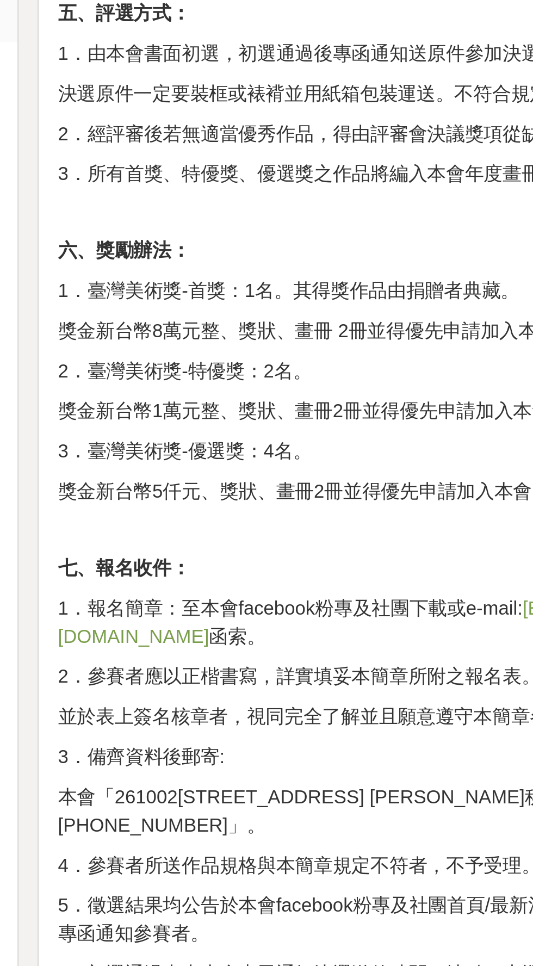
scroll to position [534, 0]
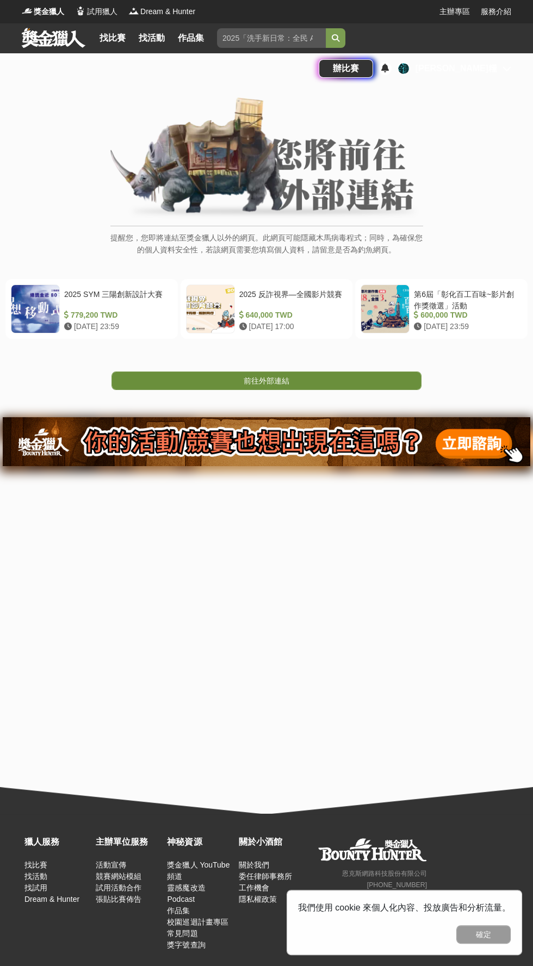
click at [385, 381] on link "前往外部連結" at bounding box center [267, 381] width 310 height 18
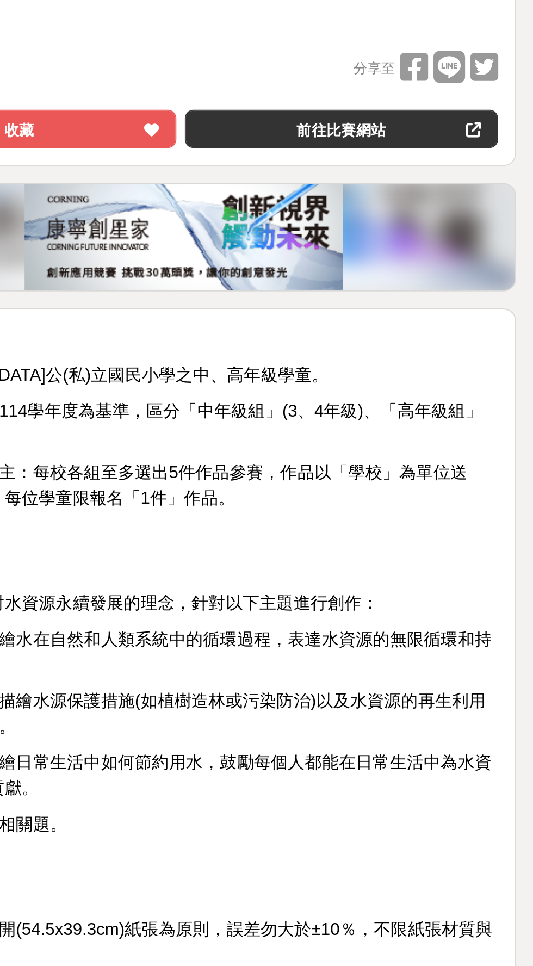
scroll to position [2, 0]
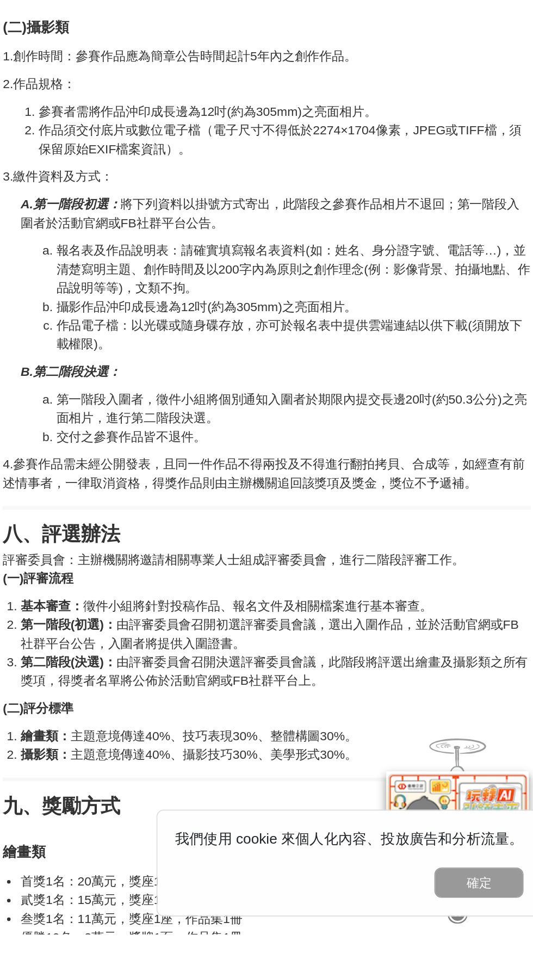
scroll to position [975, 0]
